Goal: Book appointment/travel/reservation

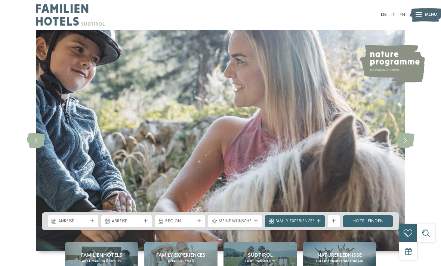
click at [86, 225] on span "Anreise" at bounding box center [73, 222] width 30 height 6
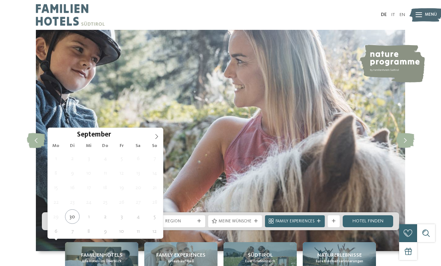
click at [161, 136] on span at bounding box center [156, 134] width 13 height 13
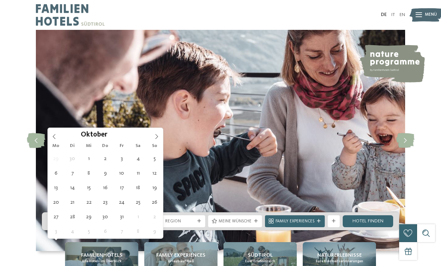
type div "[DATE]"
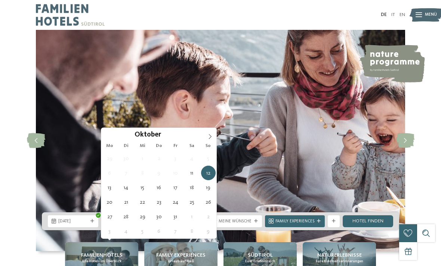
type div "[DATE]"
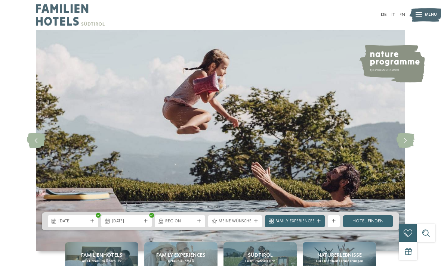
click at [372, 227] on link "Hotel finden" at bounding box center [367, 222] width 50 height 12
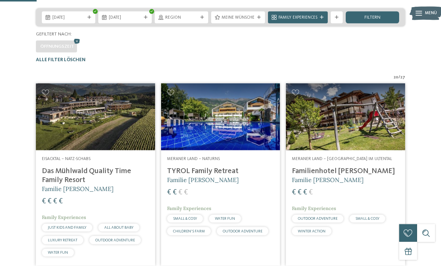
scroll to position [131, 0]
click at [380, 20] on span "filtern" at bounding box center [372, 17] width 16 height 5
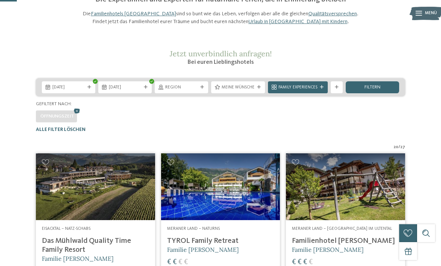
scroll to position [61, 0]
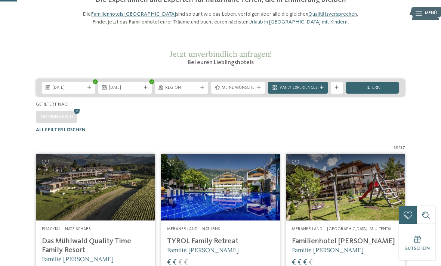
click at [254, 91] on span "Meine Wünsche" at bounding box center [237, 88] width 33 height 6
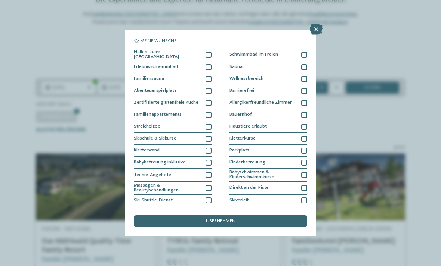
click at [211, 53] on div at bounding box center [208, 55] width 6 height 6
click at [305, 64] on div at bounding box center [304, 67] width 6 height 6
click at [290, 216] on div "übernehmen" at bounding box center [220, 222] width 173 height 12
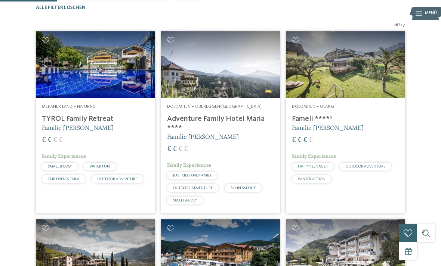
scroll to position [183, 0]
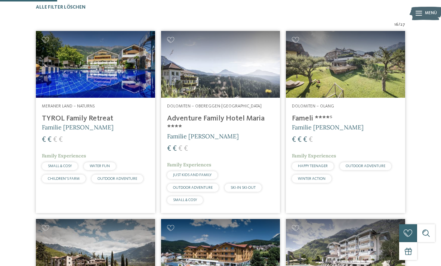
click at [259, 128] on h4 "Adventure Family Hotel Maria ****" at bounding box center [220, 123] width 107 height 18
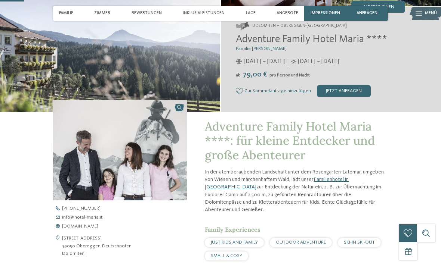
scroll to position [105, 0]
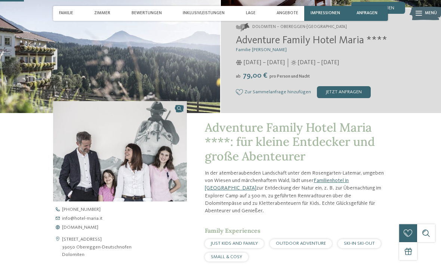
click at [81, 226] on span "www.hotel-maria.it" at bounding box center [80, 228] width 36 height 5
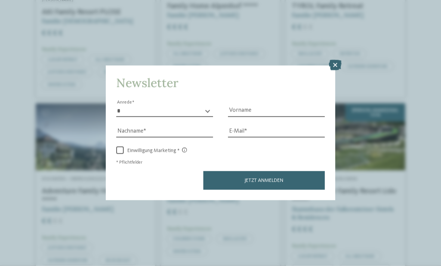
scroll to position [296, 0]
click at [334, 60] on icon at bounding box center [335, 65] width 13 height 10
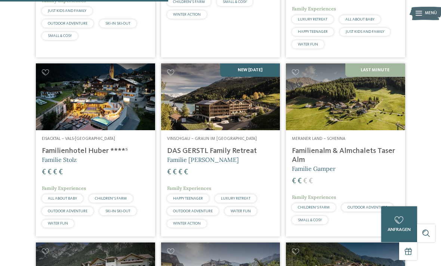
scroll to position [533, 0]
